Goal: Navigation & Orientation: Find specific page/section

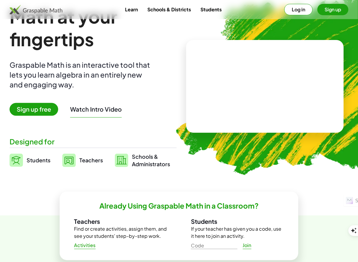
scroll to position [20, 0]
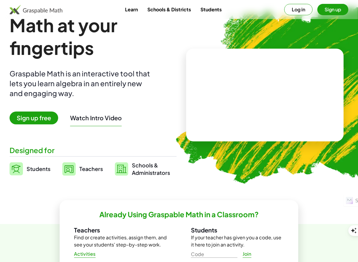
click at [88, 168] on span "Teachers" at bounding box center [91, 168] width 24 height 7
click at [51, 9] on img at bounding box center [36, 10] width 53 height 10
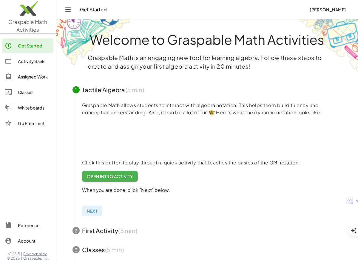
click at [35, 108] on div "Whiteboards" at bounding box center [34, 107] width 33 height 7
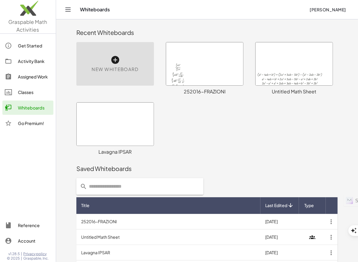
click at [132, 184] on input "text" at bounding box center [143, 186] width 113 height 17
